Goal: Information Seeking & Learning: Understand process/instructions

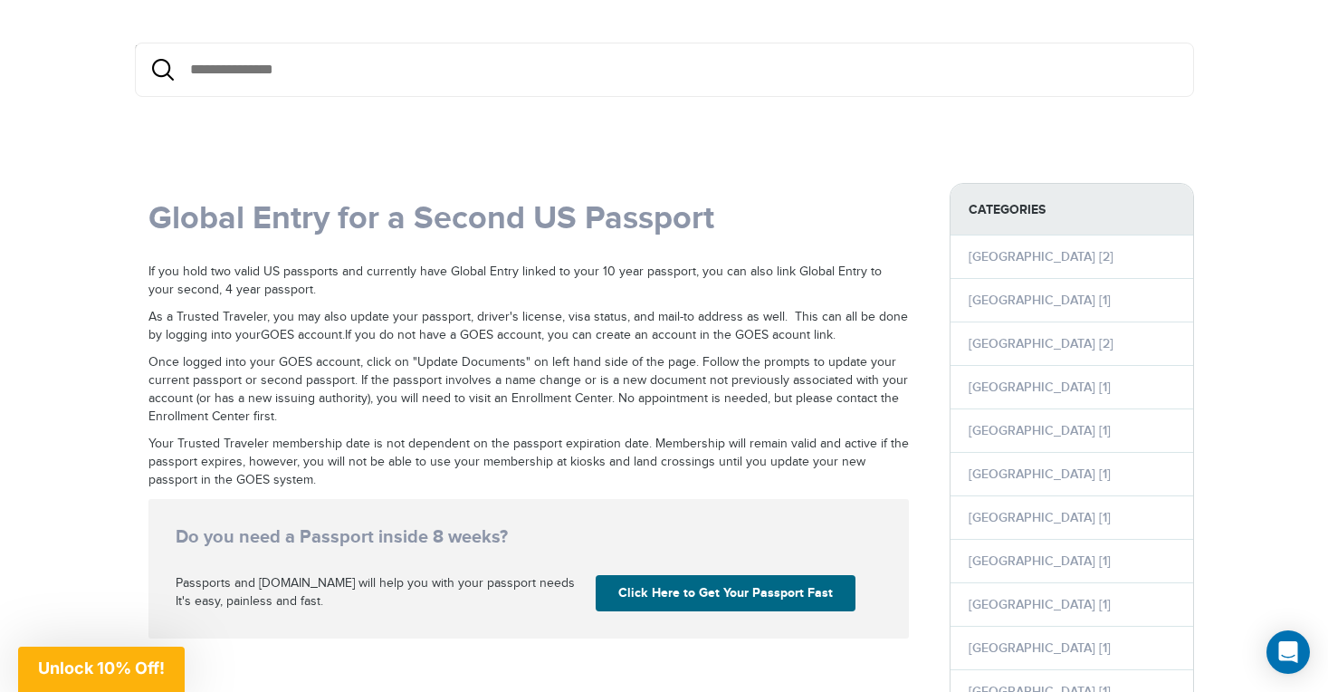
scroll to position [160, 0]
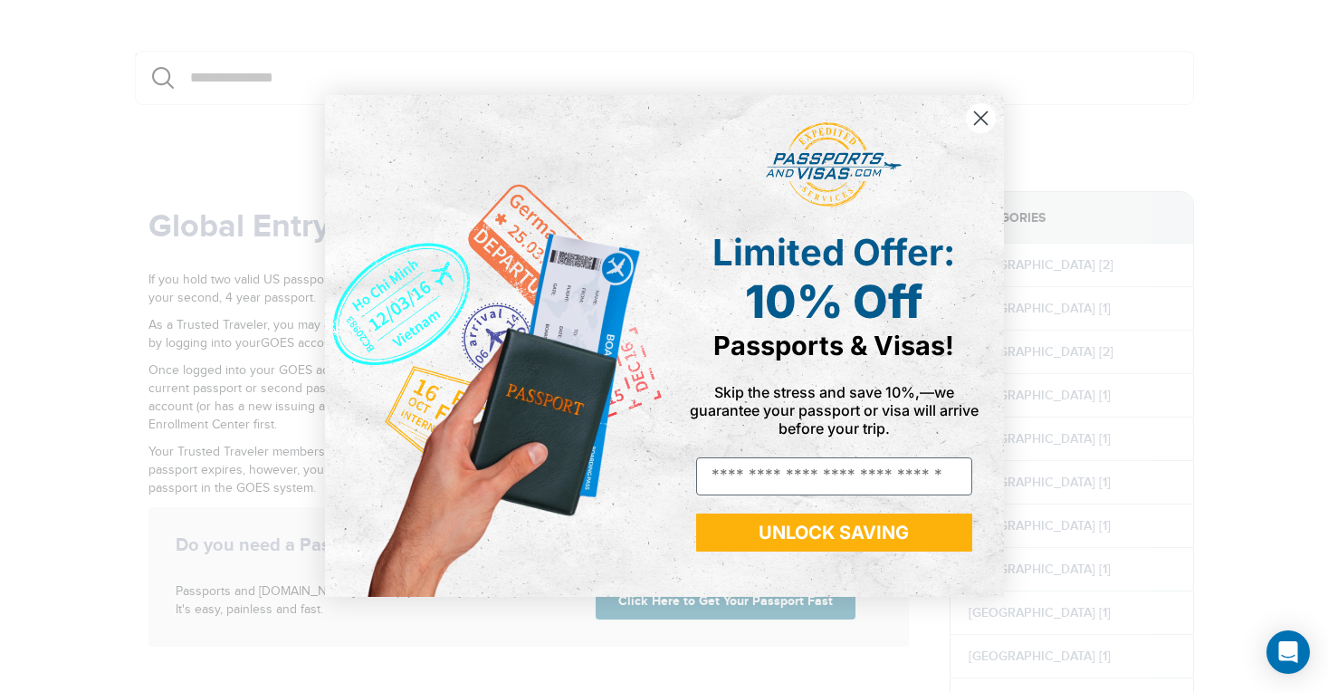
click at [978, 117] on circle "Close dialog" at bounding box center [980, 118] width 30 height 30
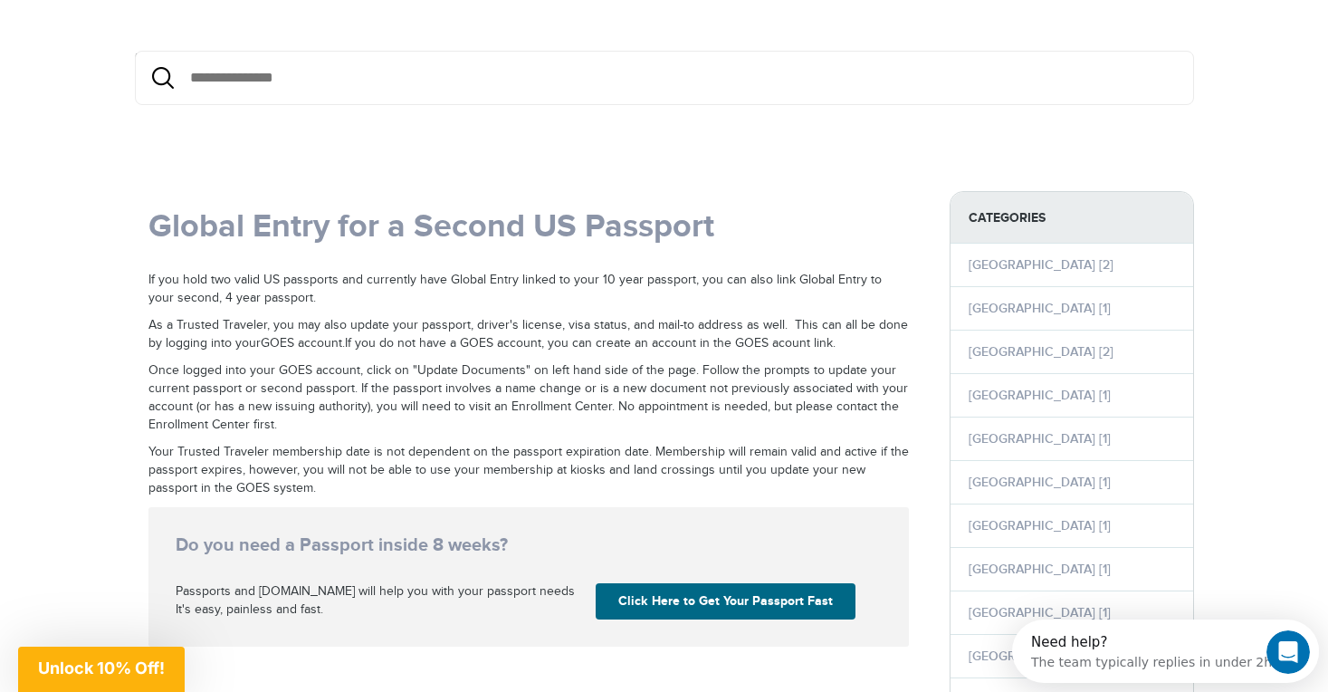
scroll to position [0, 0]
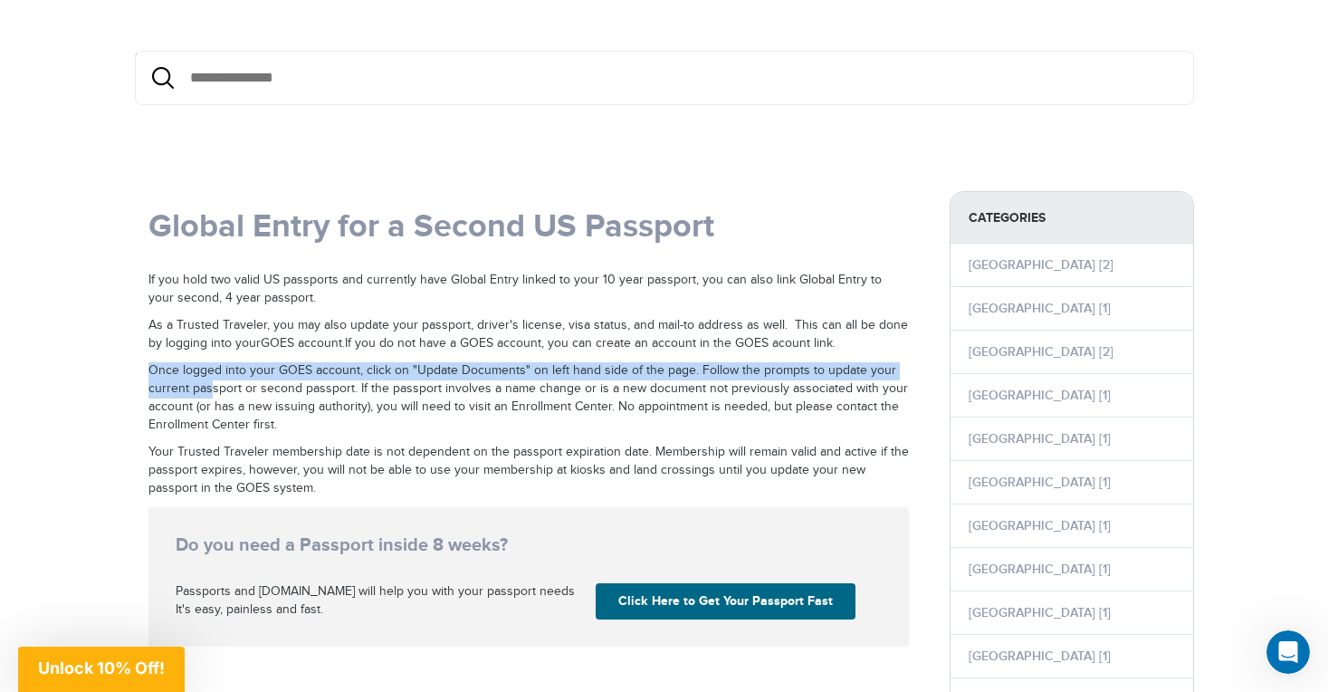
drag, startPoint x: 150, startPoint y: 376, endPoint x: 244, endPoint y: 405, distance: 97.6
click at [236, 402] on p "Once logged into your GOES account, click on "Update Documents" on left hand si…" at bounding box center [528, 398] width 760 height 72
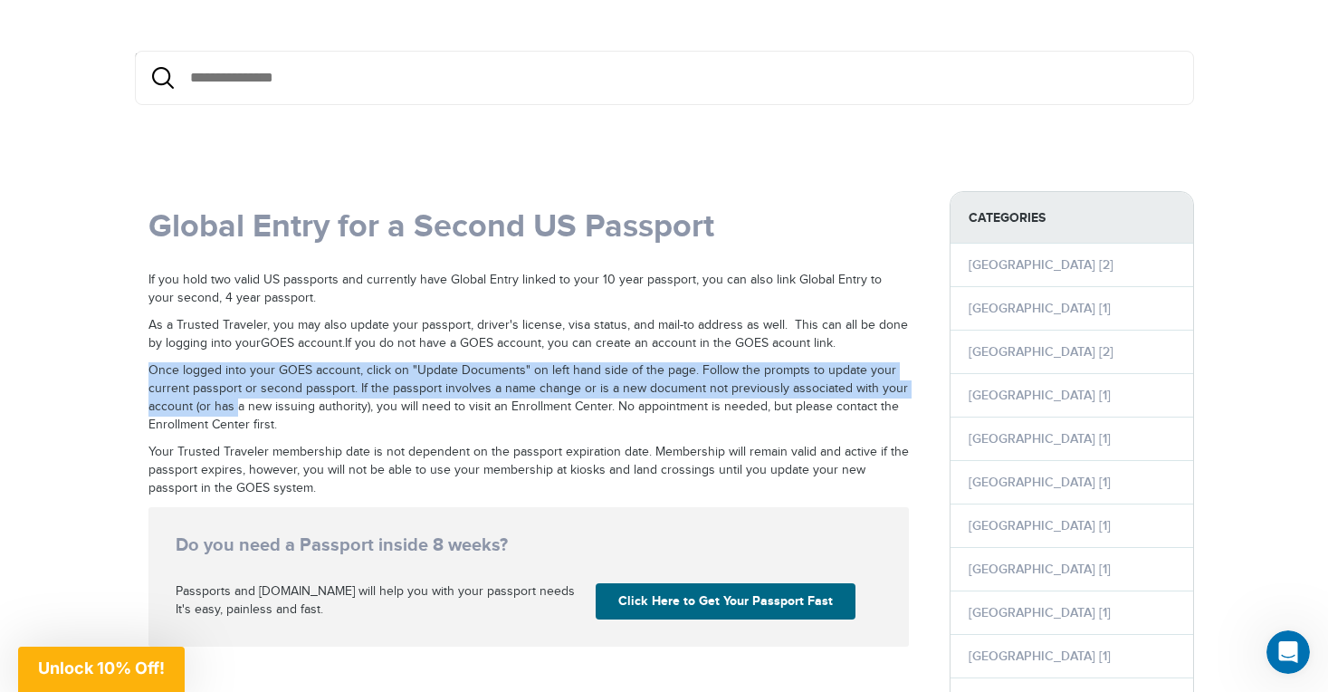
click at [244, 406] on p "Once logged into your GOES account, click on "Update Documents" on left hand si…" at bounding box center [528, 398] width 760 height 72
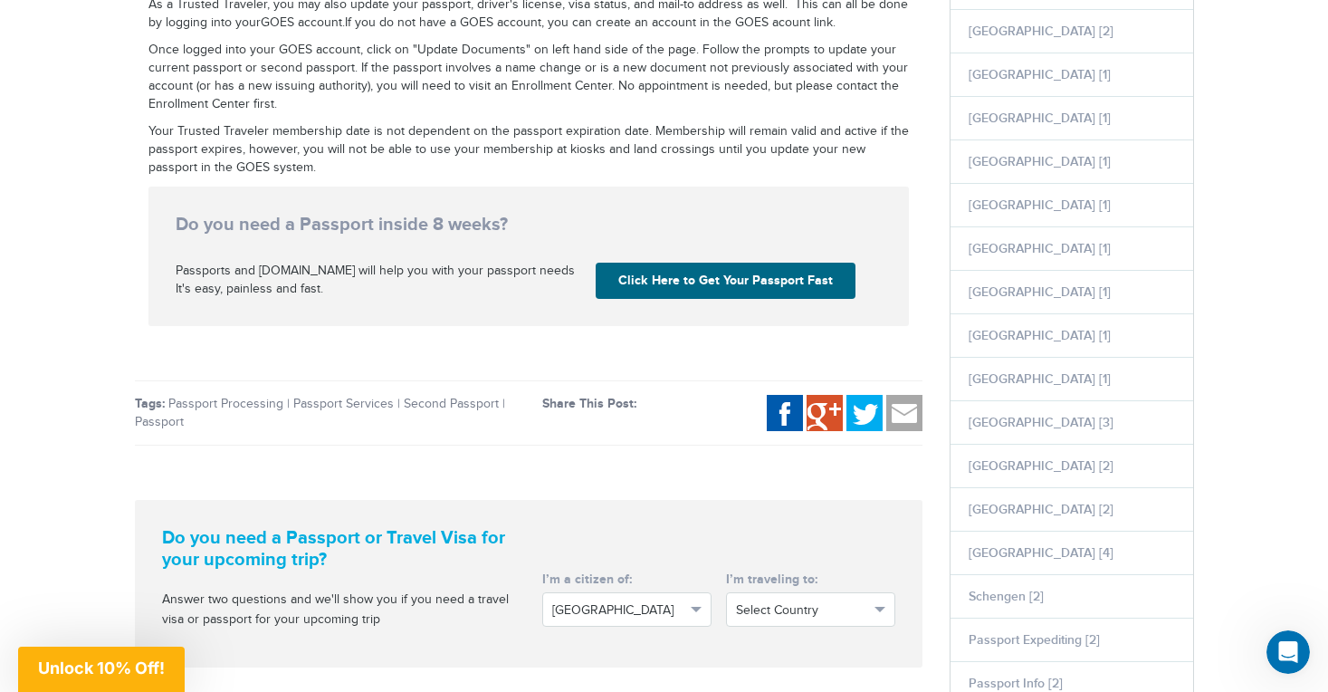
scroll to position [478, 0]
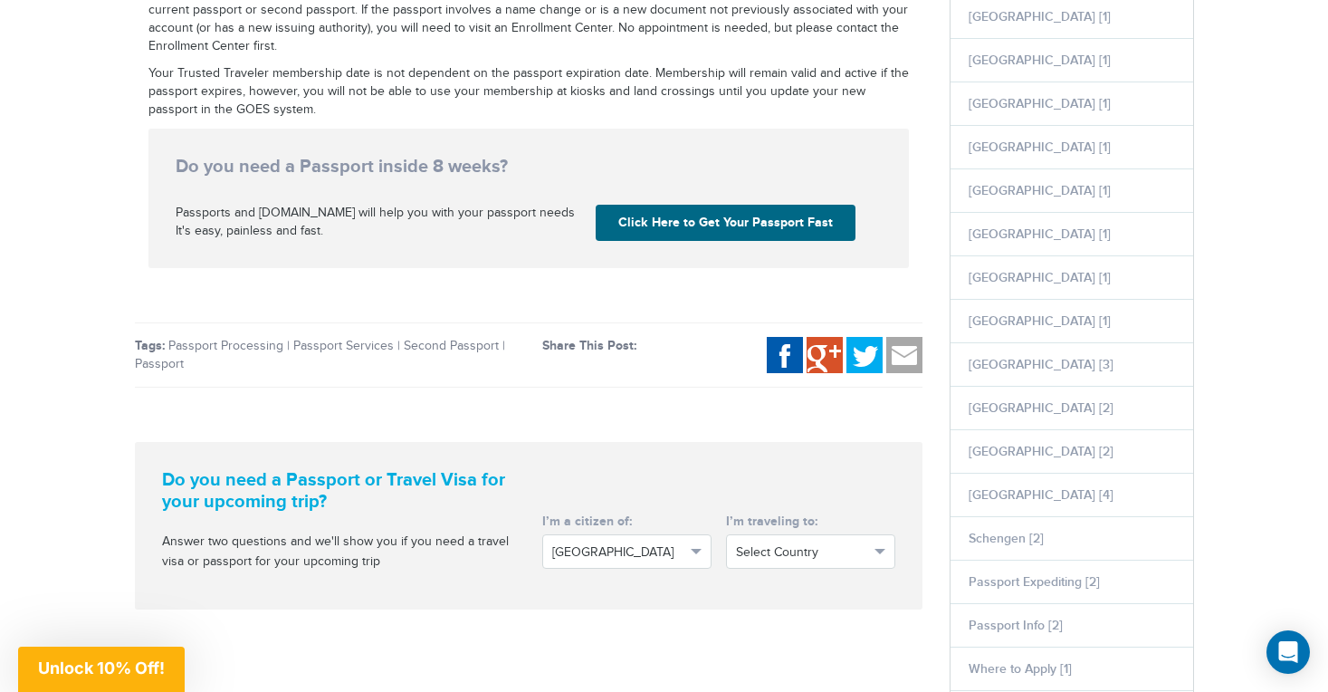
scroll to position [600, 0]
